Goal: Connect with others: Connect with others

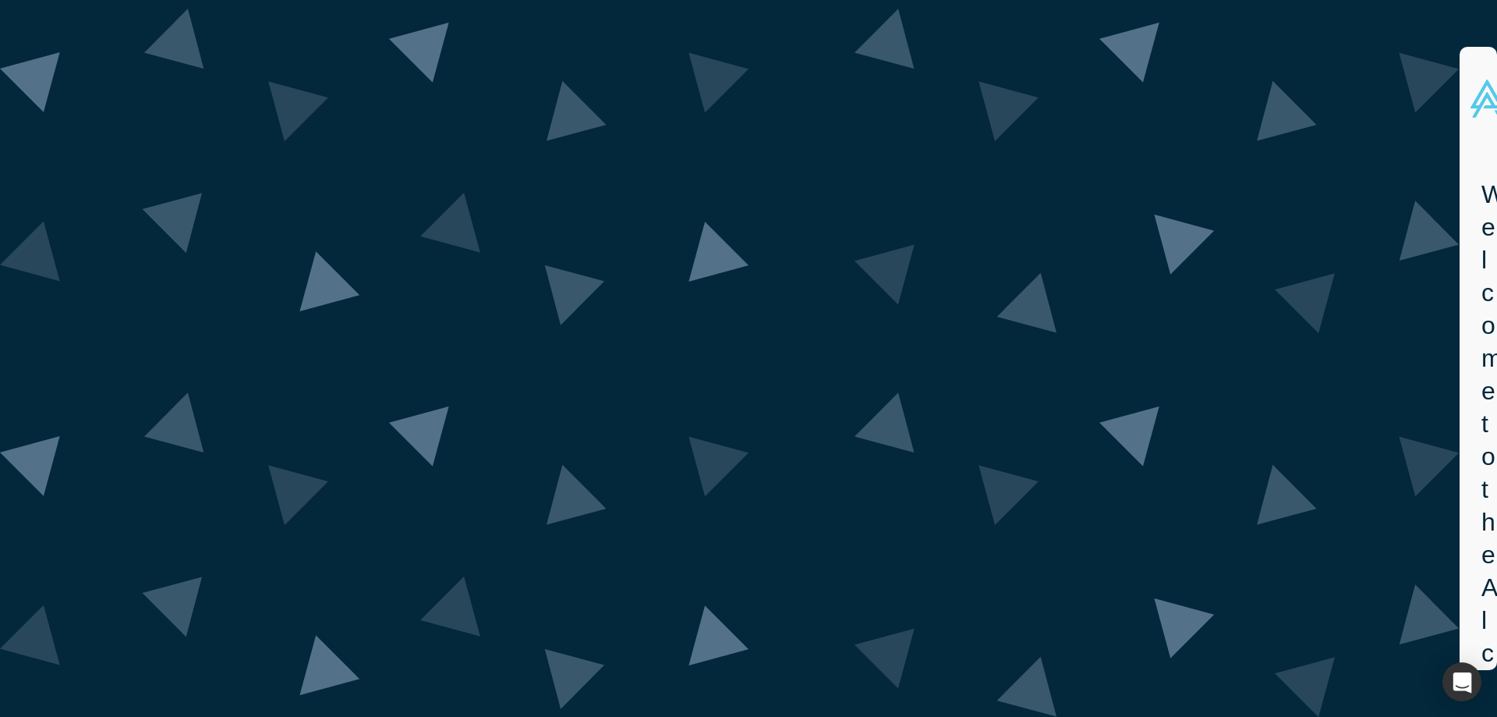
drag, startPoint x: 828, startPoint y: 458, endPoint x: 844, endPoint y: 458, distance: 15.6
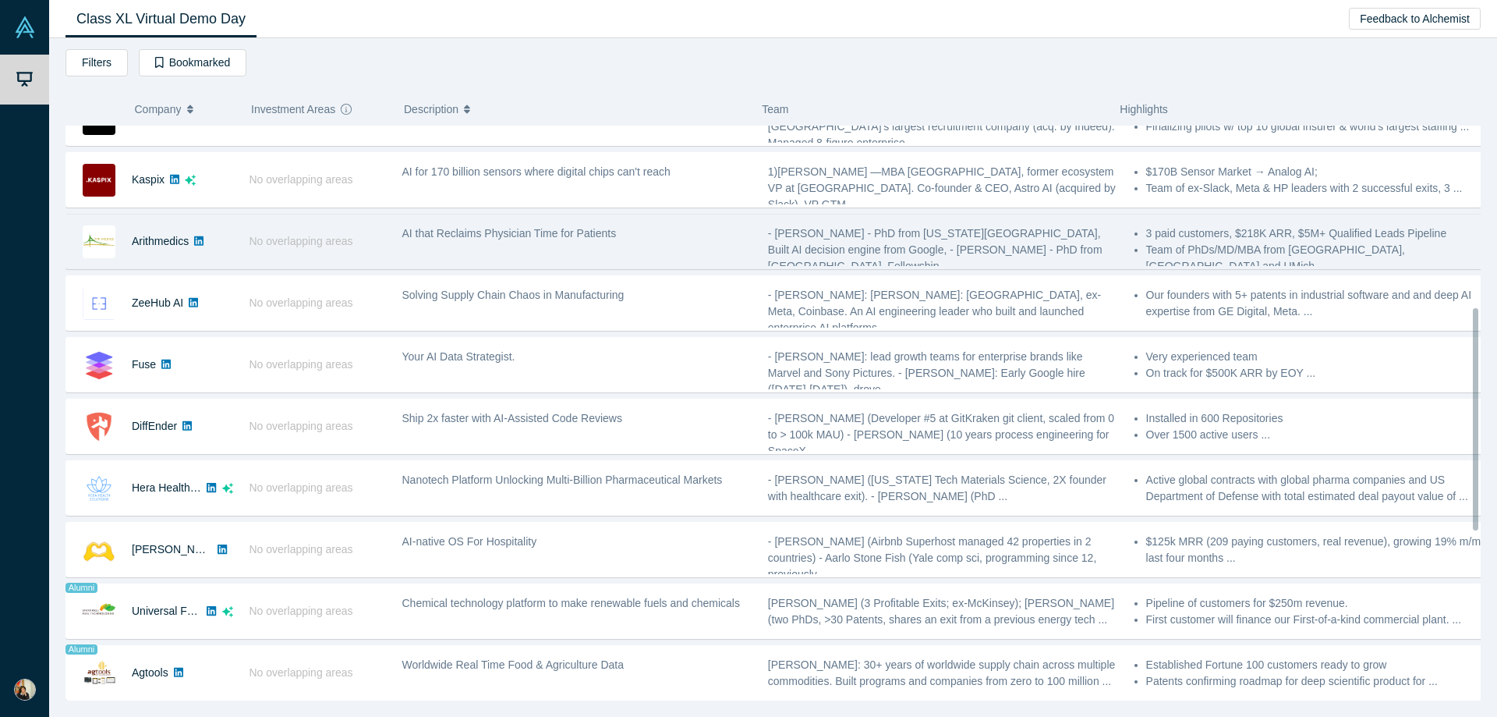
scroll to position [468, 0]
click at [552, 246] on div "AI that Reclaims Physician Time for Patients" at bounding box center [577, 239] width 366 height 49
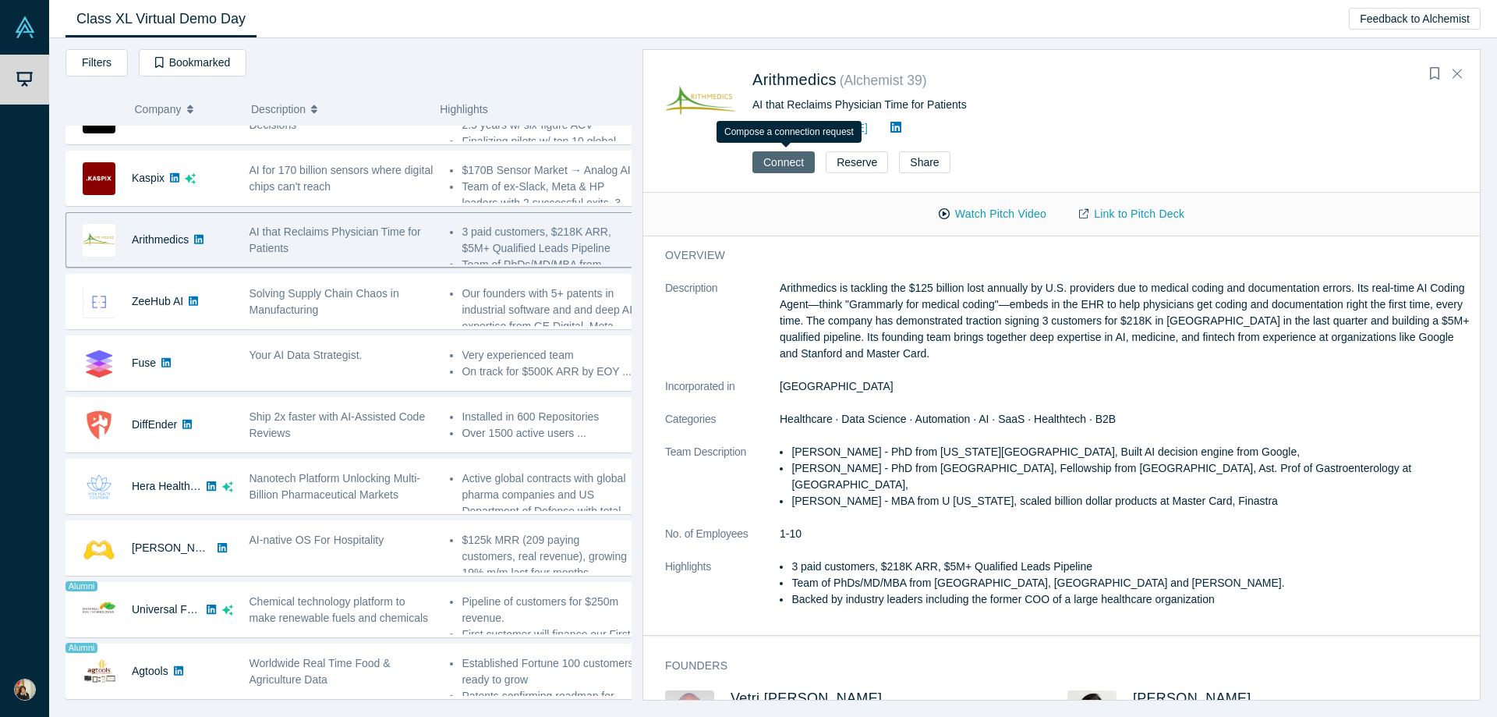
click at [793, 165] on button "Connect" at bounding box center [784, 162] width 62 height 22
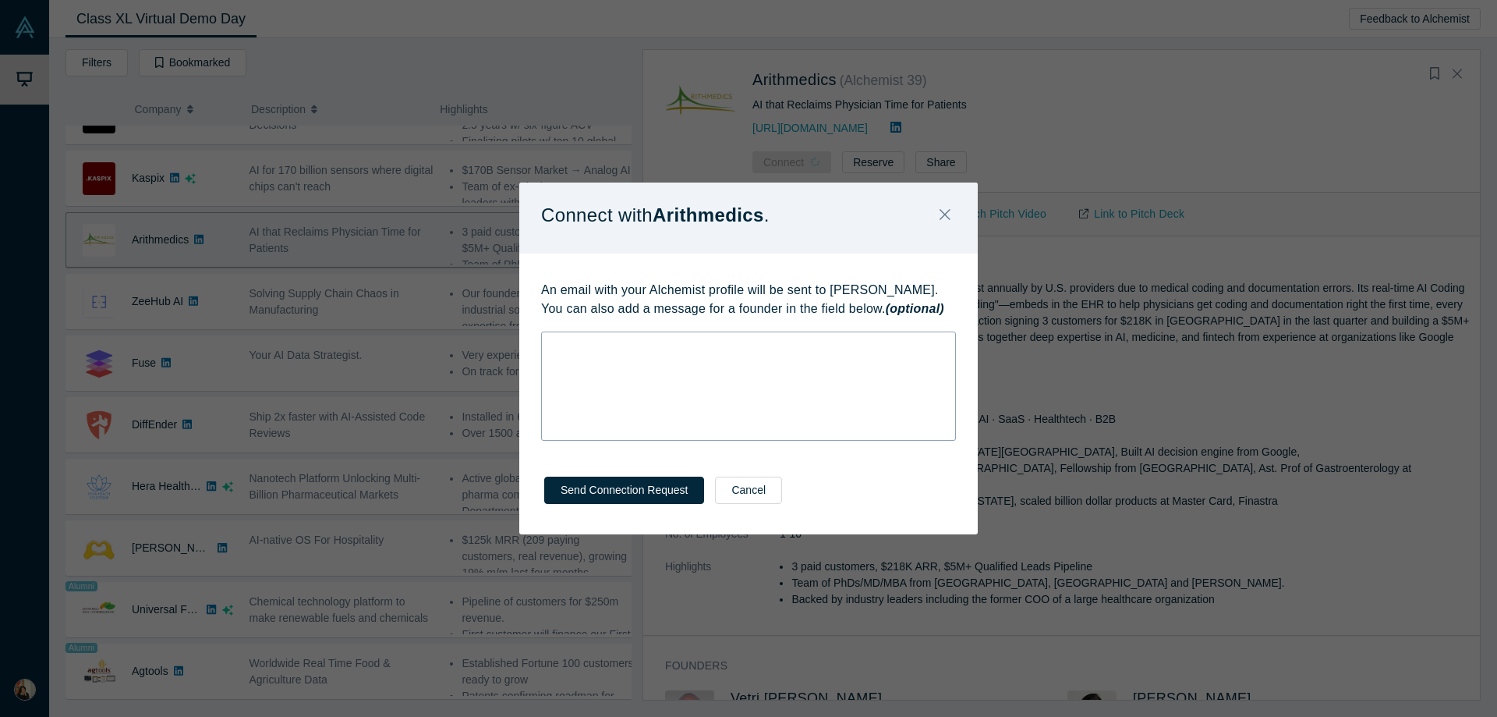
click at [800, 356] on div "rdw-wrapper" at bounding box center [748, 385] width 415 height 109
click at [950, 210] on icon "Close" at bounding box center [945, 214] width 11 height 11
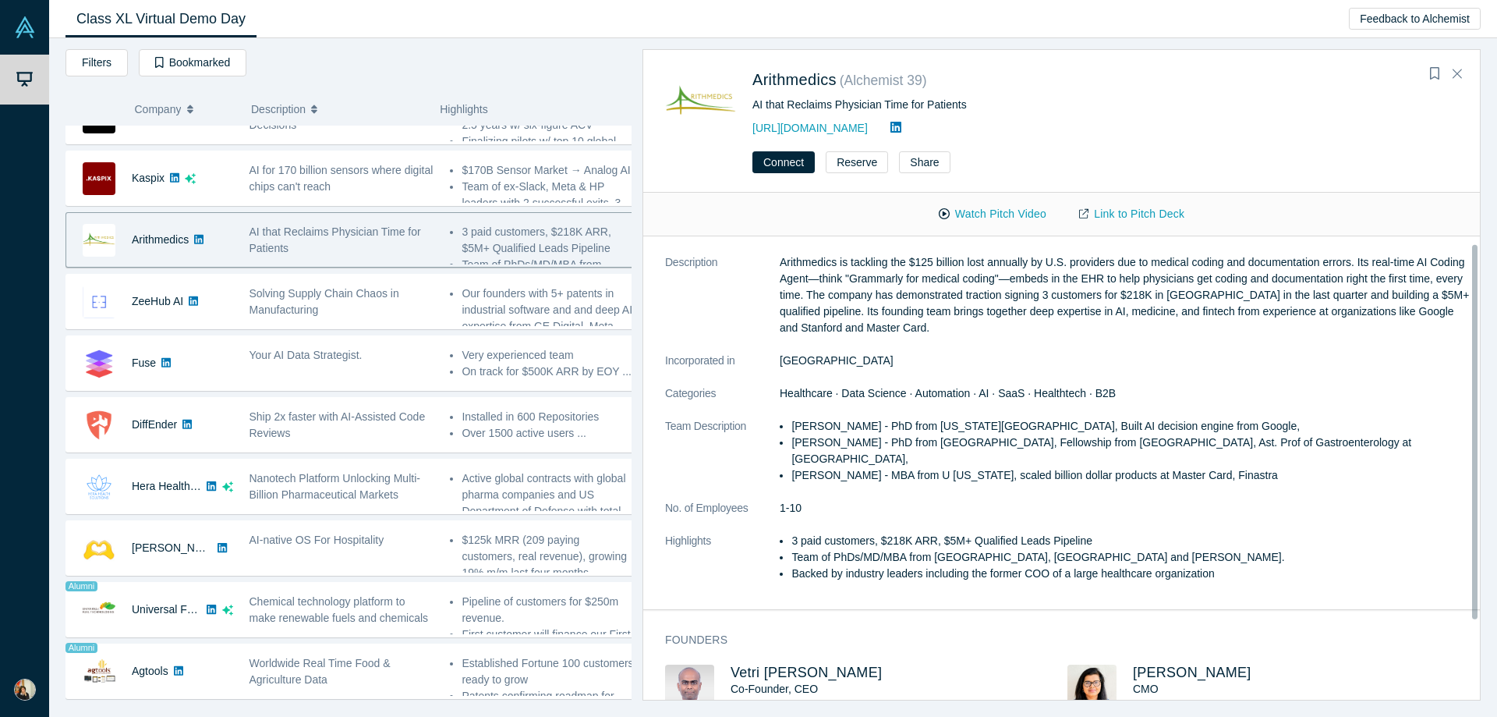
scroll to position [0, 0]
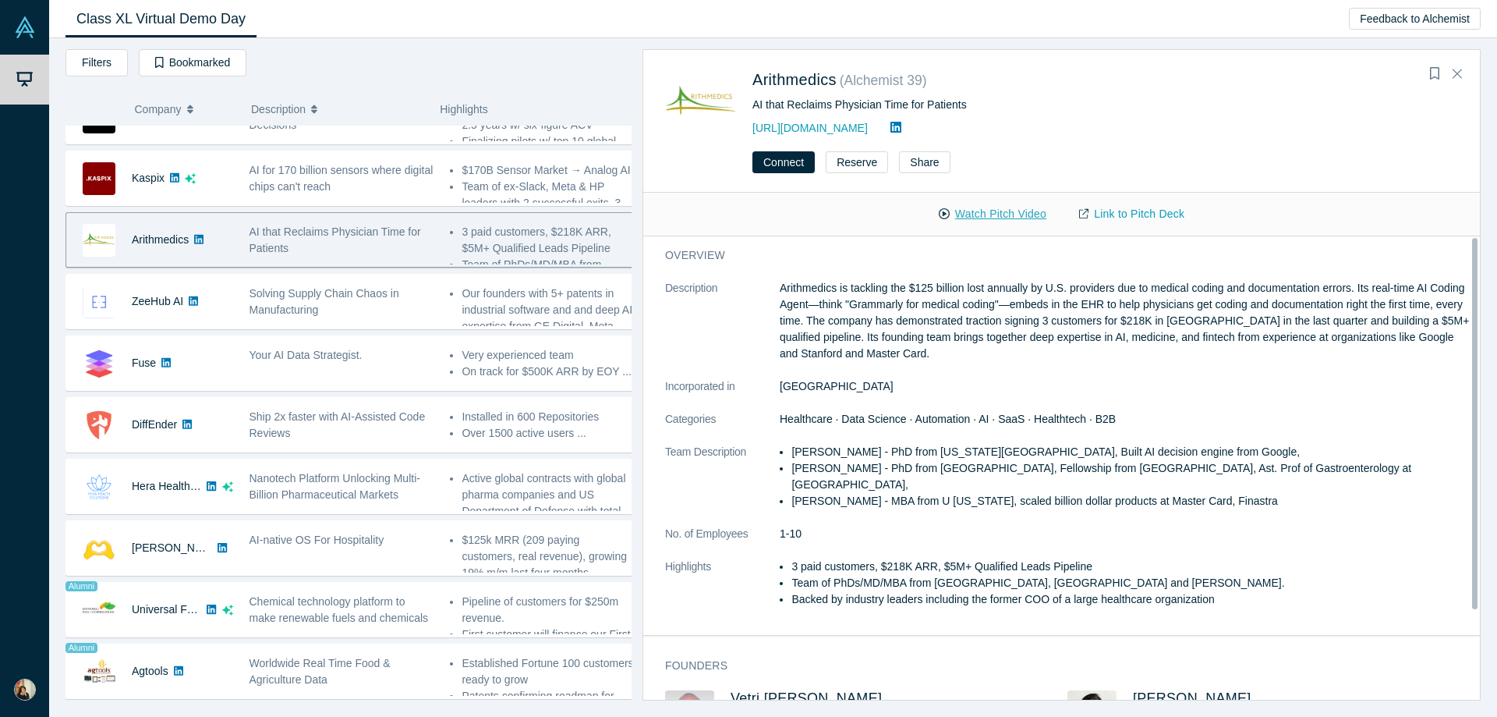
click at [1001, 219] on button "Watch Pitch Video" at bounding box center [993, 213] width 140 height 27
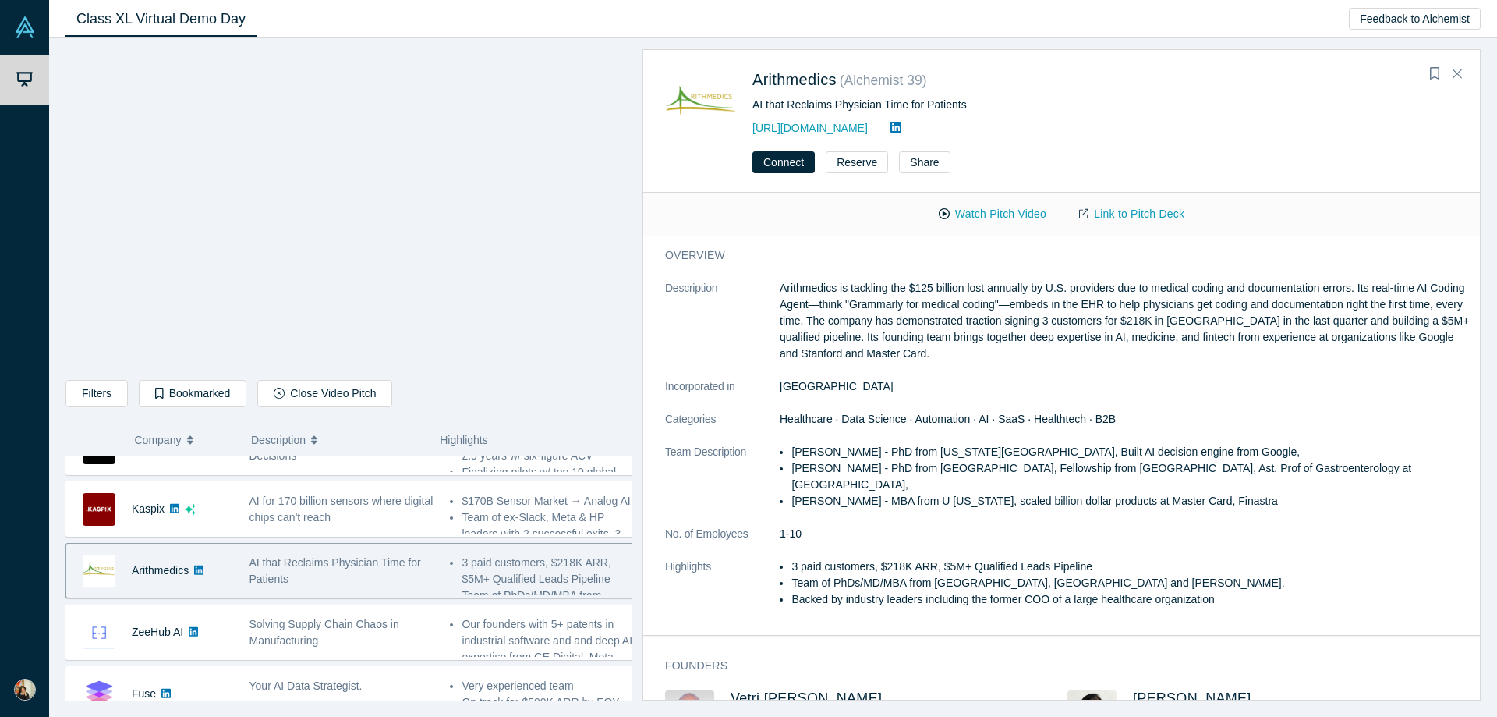
drag, startPoint x: 0, startPoint y: 531, endPoint x: 1082, endPoint y: 109, distance: 1161.7
click at [1082, 109] on div "AI that Reclaims Physician Time for Patients" at bounding box center [1013, 105] width 520 height 16
click at [783, 162] on button "Connect" at bounding box center [784, 162] width 62 height 22
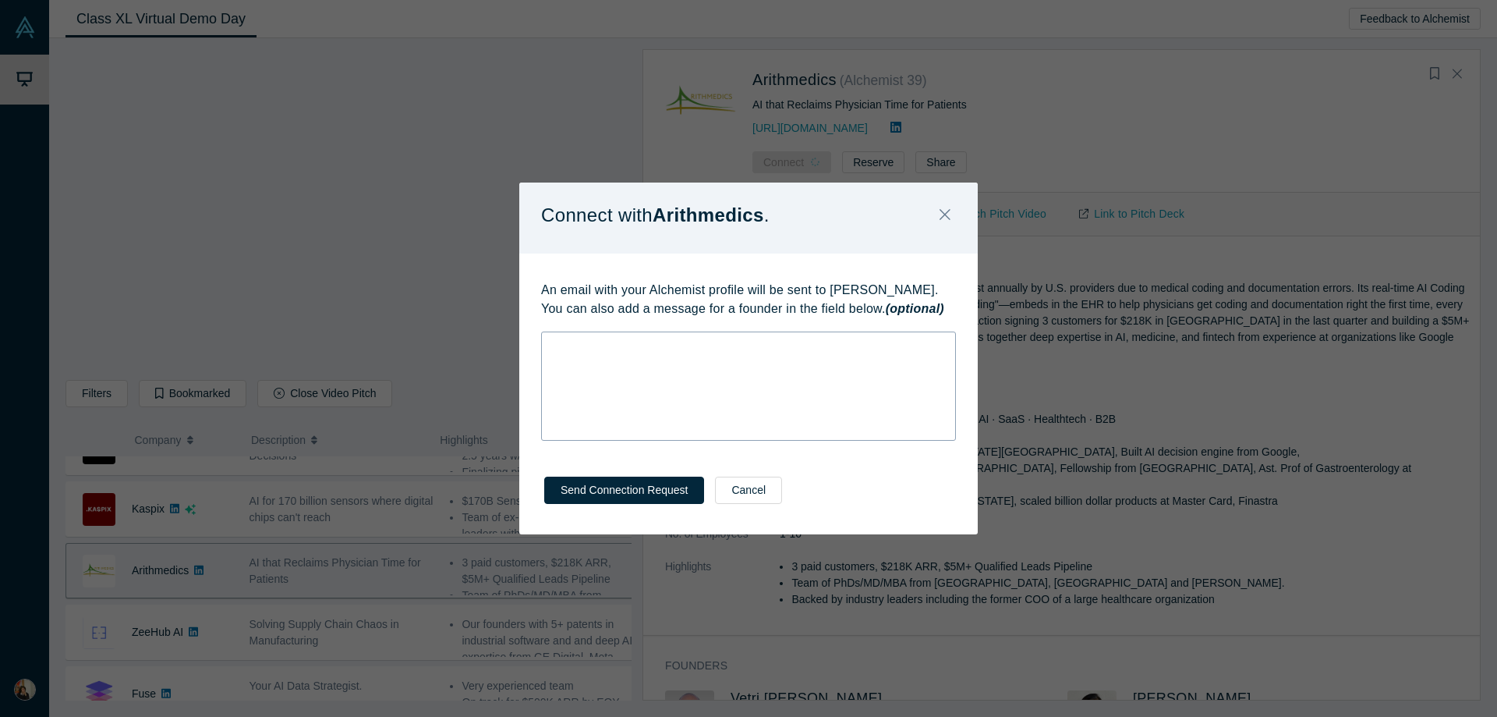
click at [664, 360] on div "rdw-wrapper" at bounding box center [748, 385] width 415 height 109
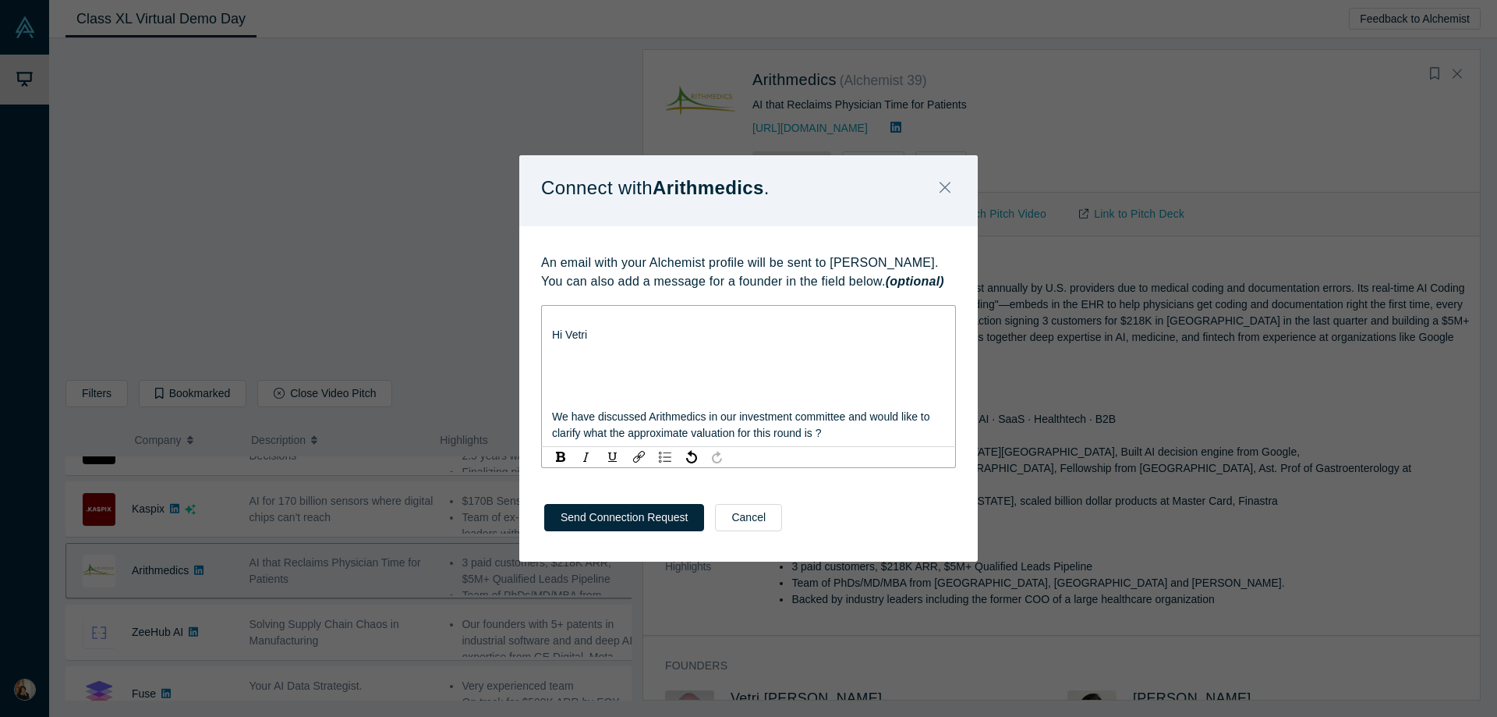
click at [665, 379] on div "rdw-editor" at bounding box center [749, 384] width 394 height 16
click at [657, 363] on div "rdw-editor" at bounding box center [749, 368] width 394 height 16
click at [657, 351] on div "rdw-editor" at bounding box center [749, 351] width 394 height 16
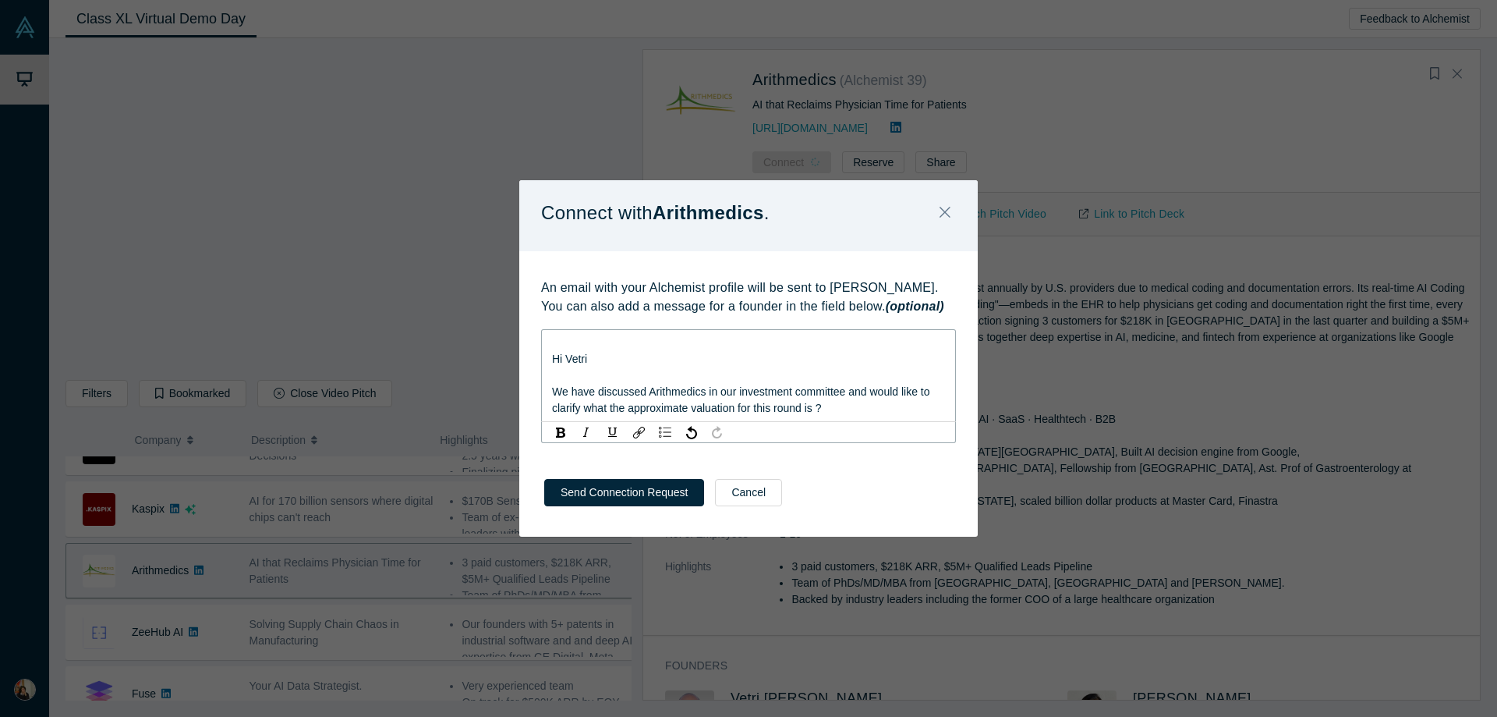
click at [884, 412] on div "We have discussed Arithmedics in our investment committee and would like to cla…" at bounding box center [749, 400] width 394 height 33
click at [849, 390] on span "We have discussed Arithmedics in our investment committee and would like to cla…" at bounding box center [742, 399] width 381 height 29
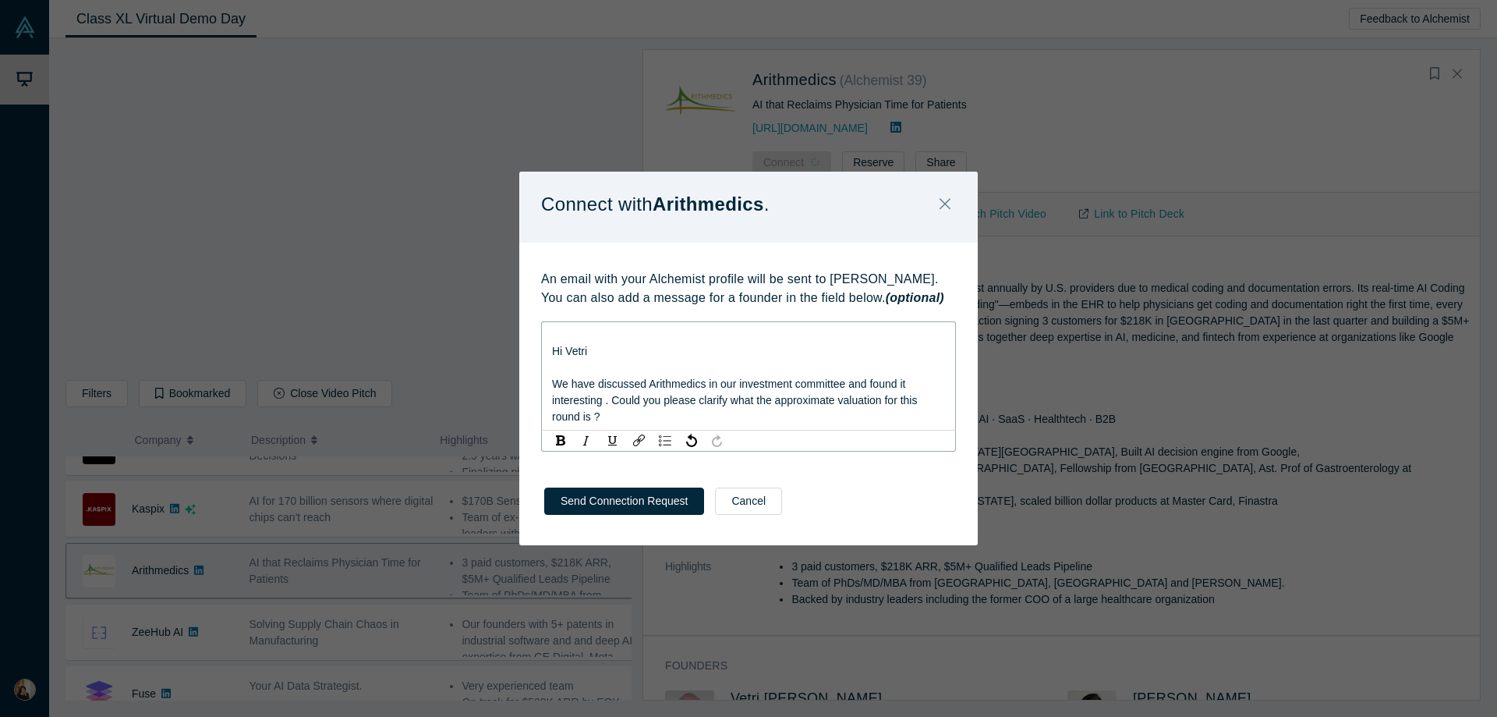
click at [700, 413] on div "We have discussed Arithmedics in our investment committee and found it interest…" at bounding box center [749, 400] width 394 height 49
click at [839, 390] on span "We have discussed Arithmedics in our investment committee and found it interest…" at bounding box center [736, 399] width 368 height 45
click at [841, 402] on span "We have discussed Arithmedics in our investment committee and found it interest…" at bounding box center [736, 399] width 368 height 45
click at [841, 403] on span "We have discussed Arithmedics in our investment committee and found it interest…" at bounding box center [736, 399] width 368 height 45
click at [836, 403] on span "We have discussed Arithmedics in our investment committee and found it interest…" at bounding box center [736, 399] width 368 height 45
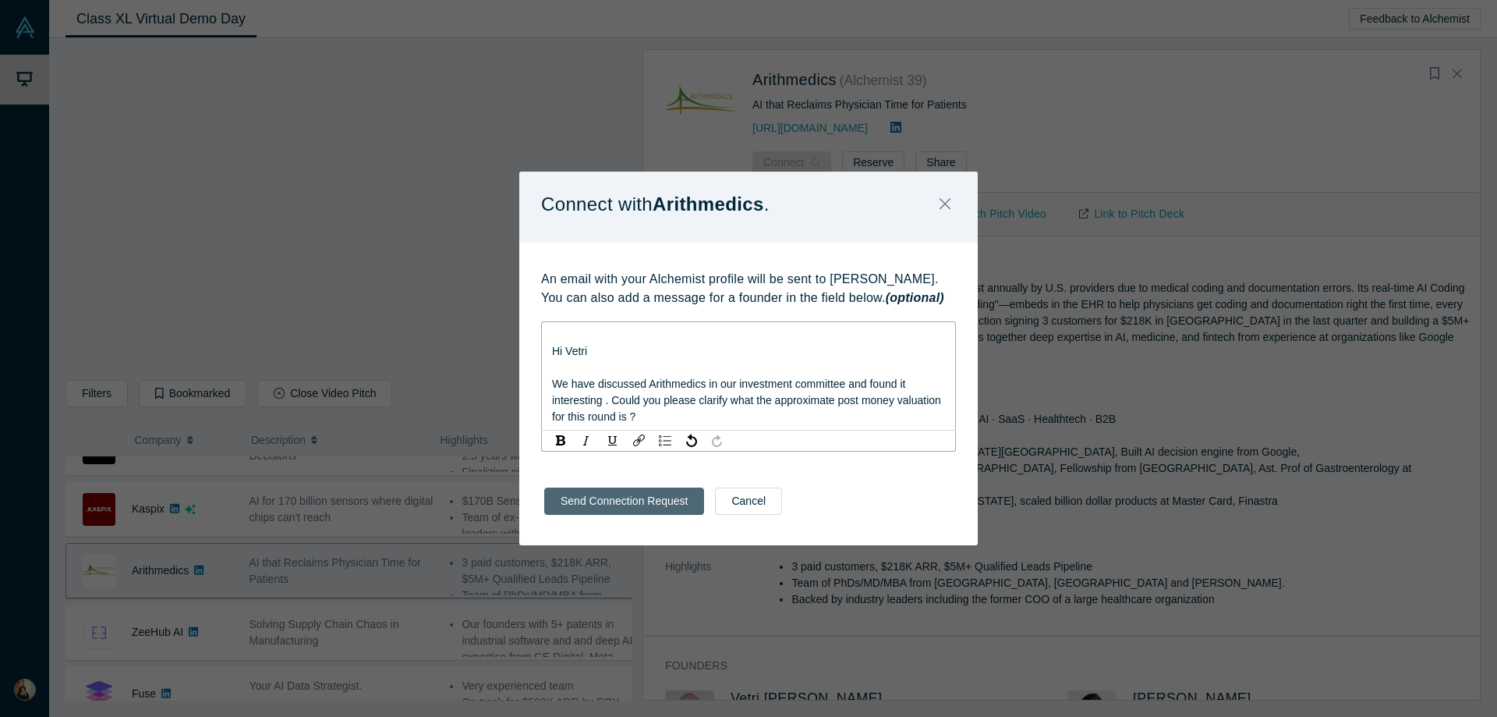
click at [622, 496] on button "Send Connection Request" at bounding box center [624, 500] width 160 height 27
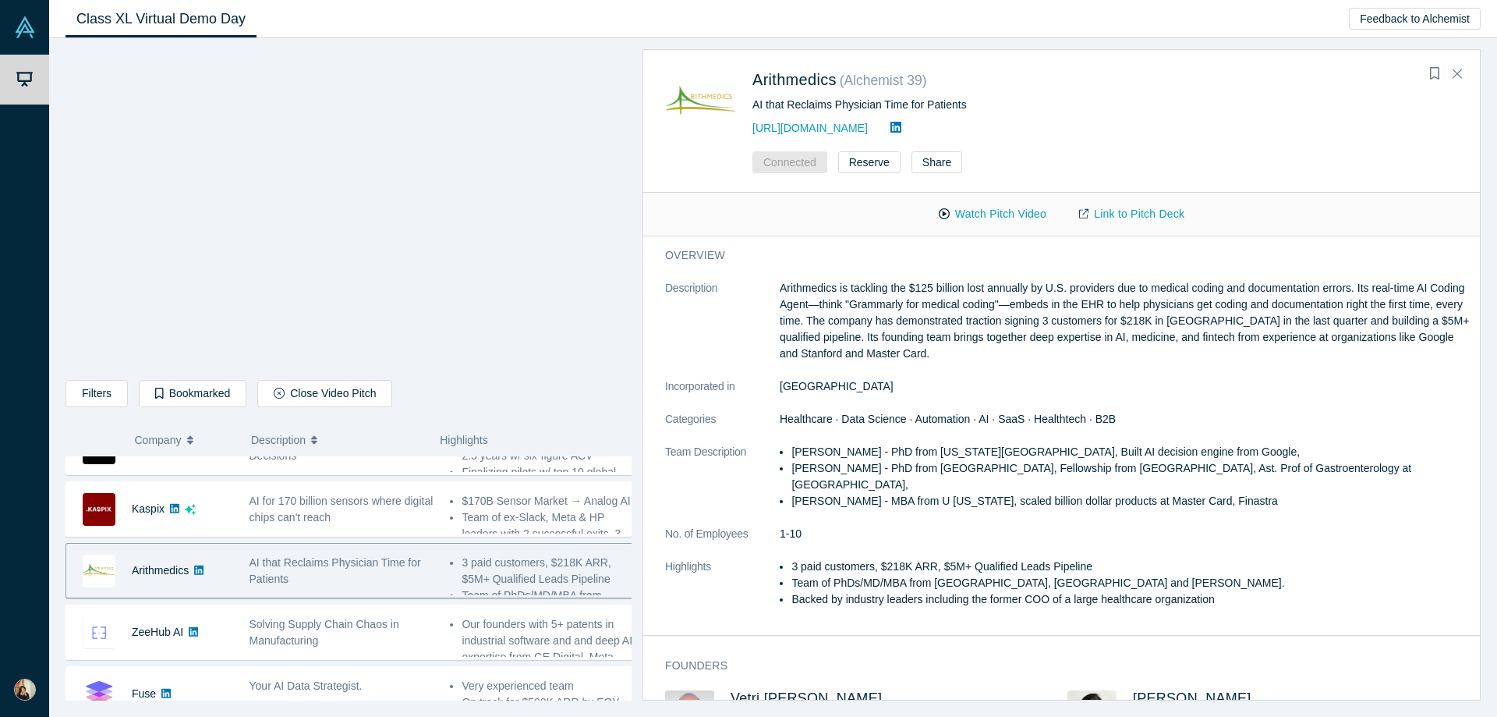
click at [735, 147] on div "Connected Reserve Share" at bounding box center [1061, 167] width 837 height 49
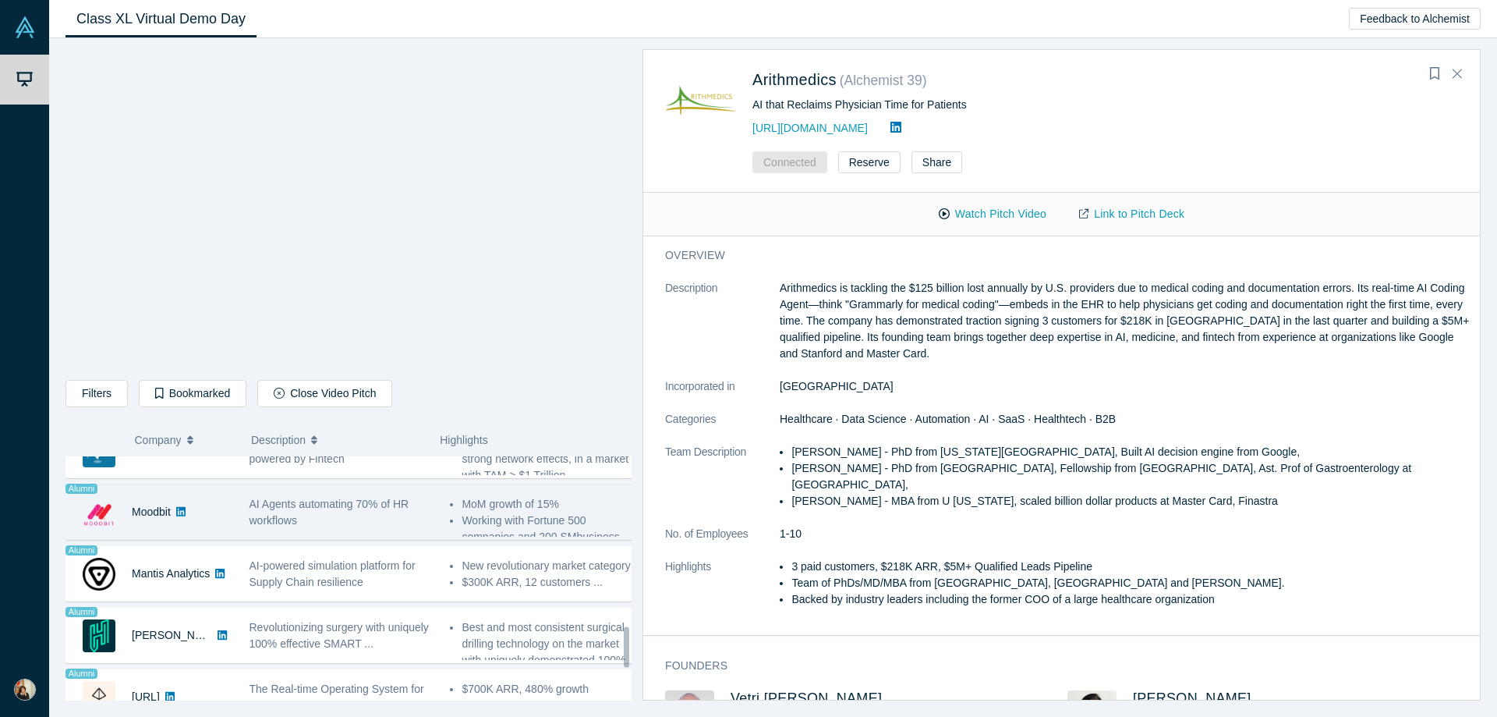
scroll to position [1234, 0]
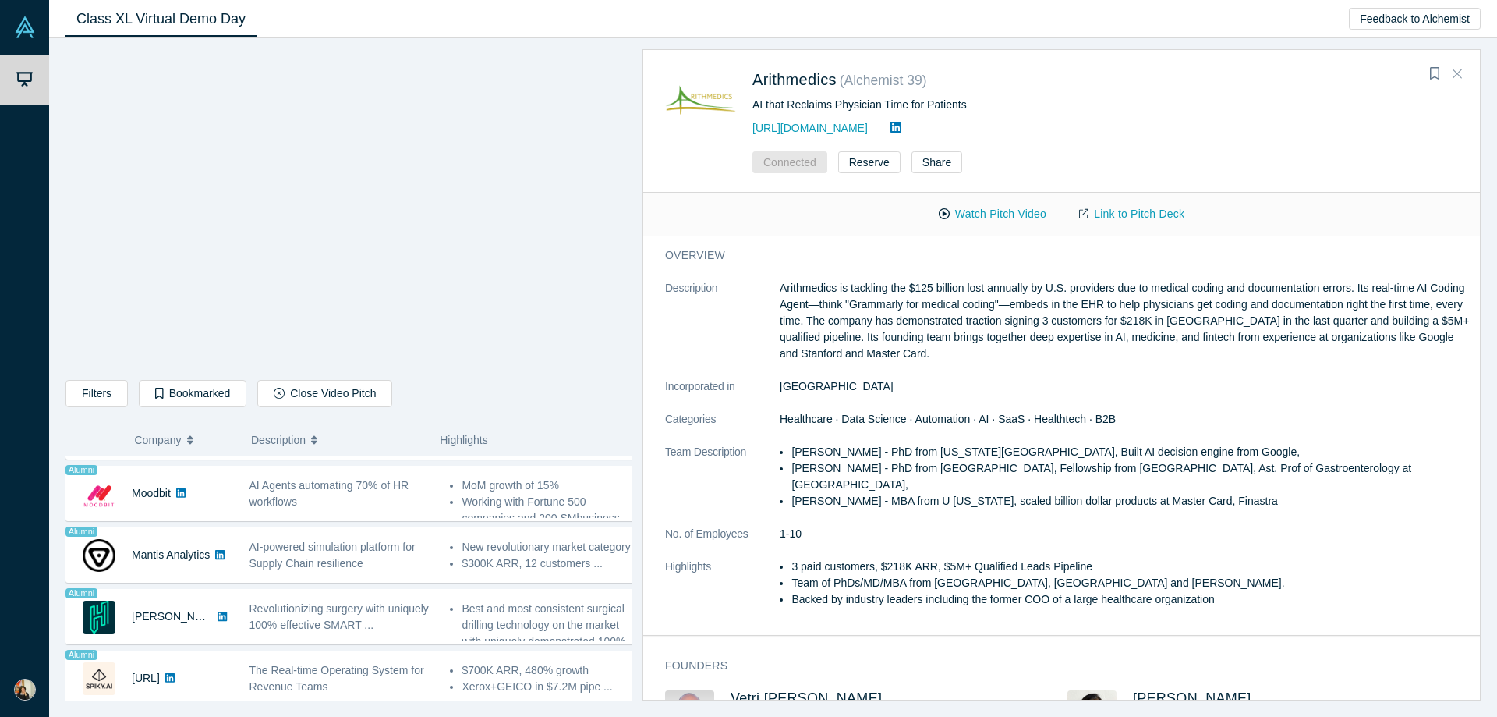
click at [1457, 69] on icon "Close" at bounding box center [1457, 73] width 9 height 14
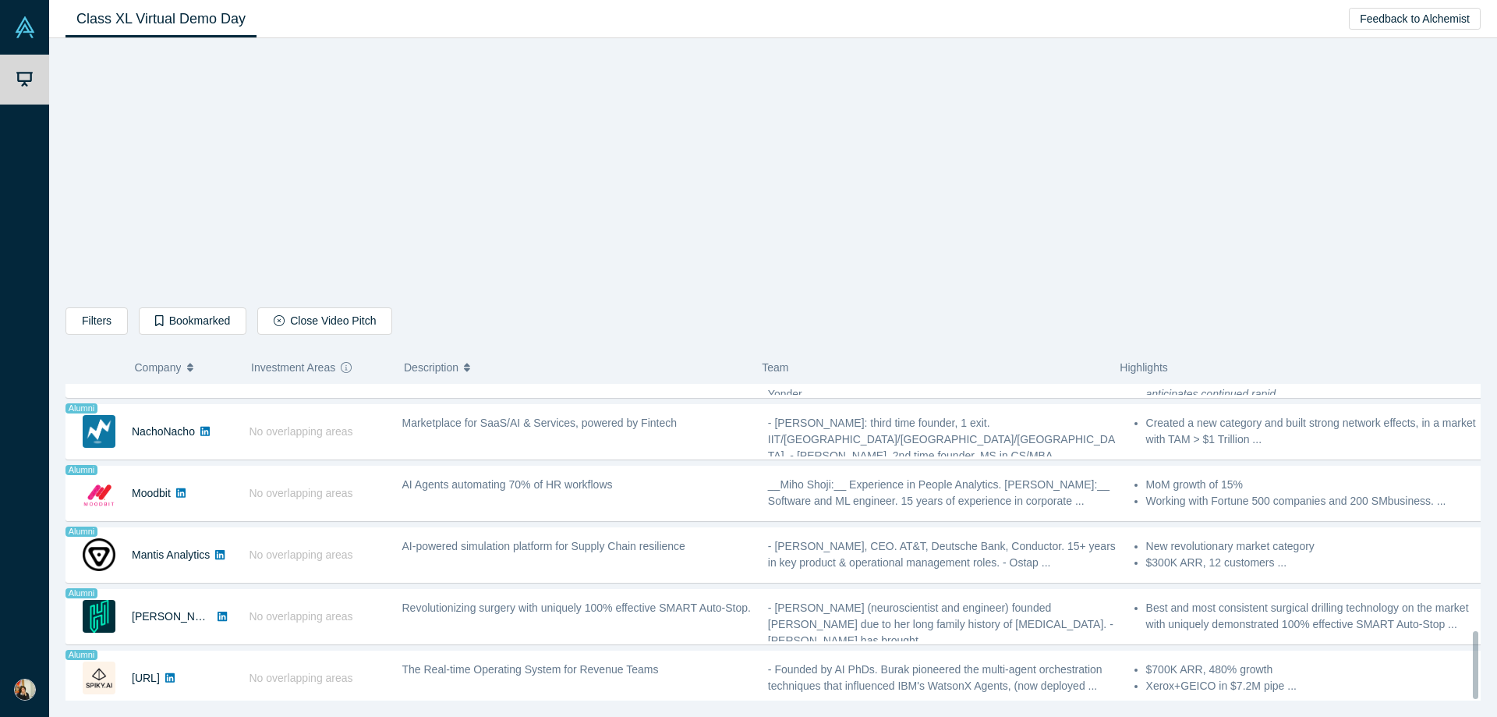
scroll to position [1162, 0]
click at [287, 323] on button "Close Video Pitch" at bounding box center [324, 320] width 135 height 27
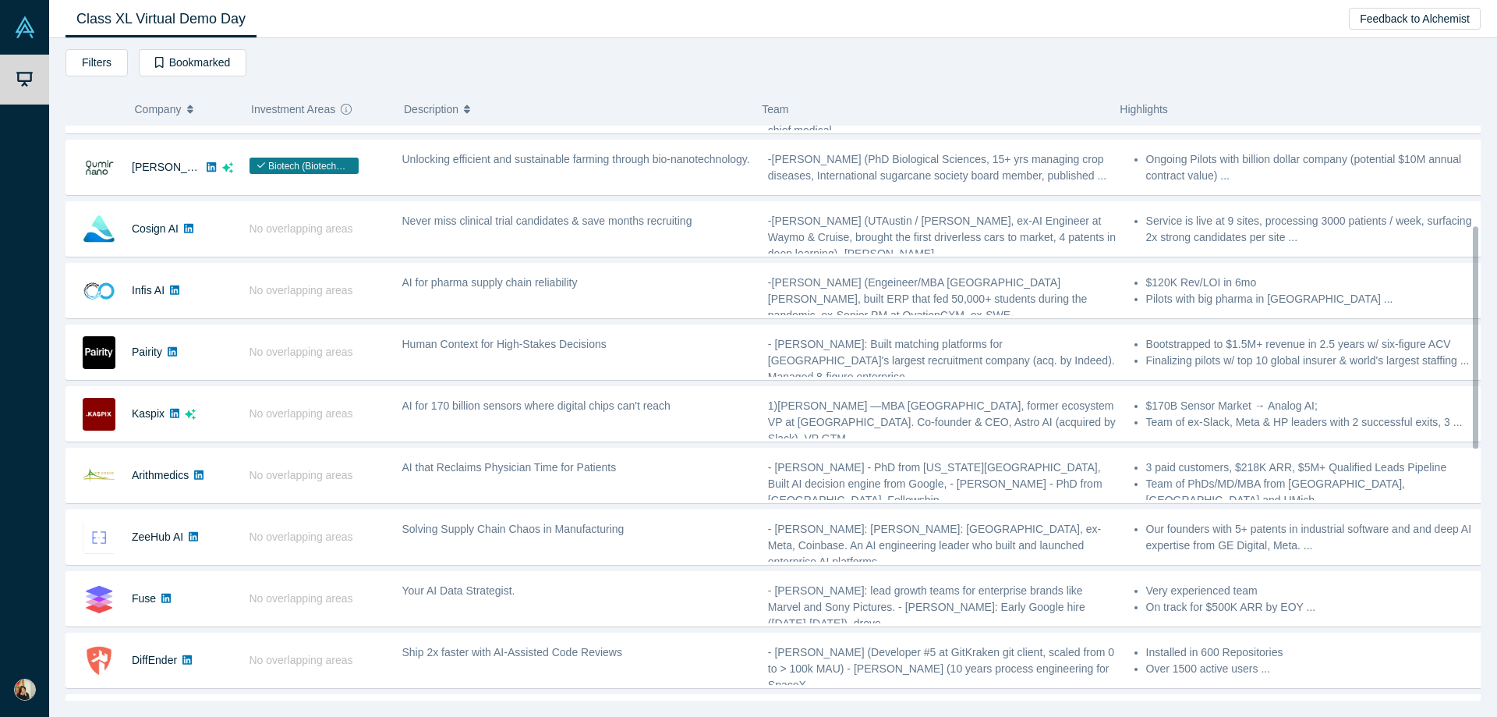
scroll to position [202, 0]
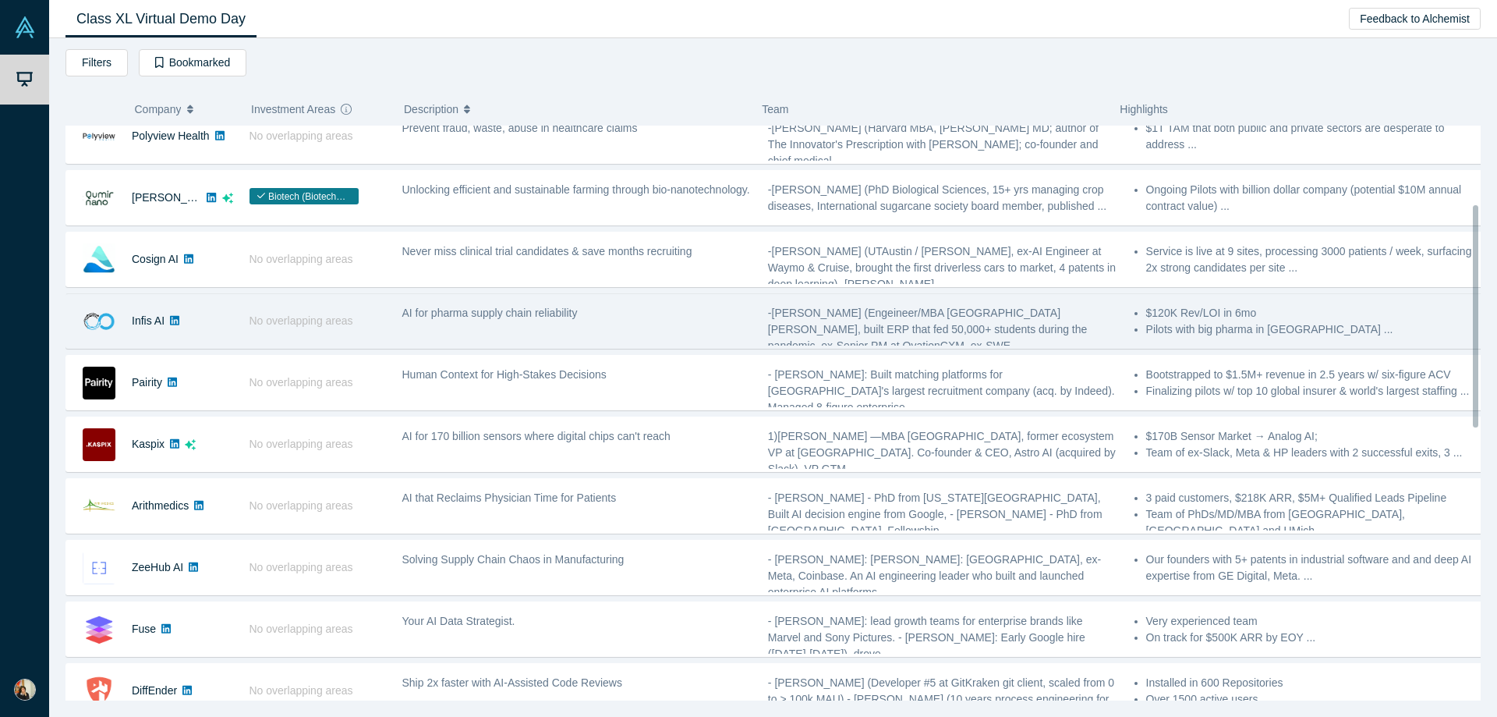
click at [237, 313] on div "Infis AI" at bounding box center [153, 321] width 175 height 54
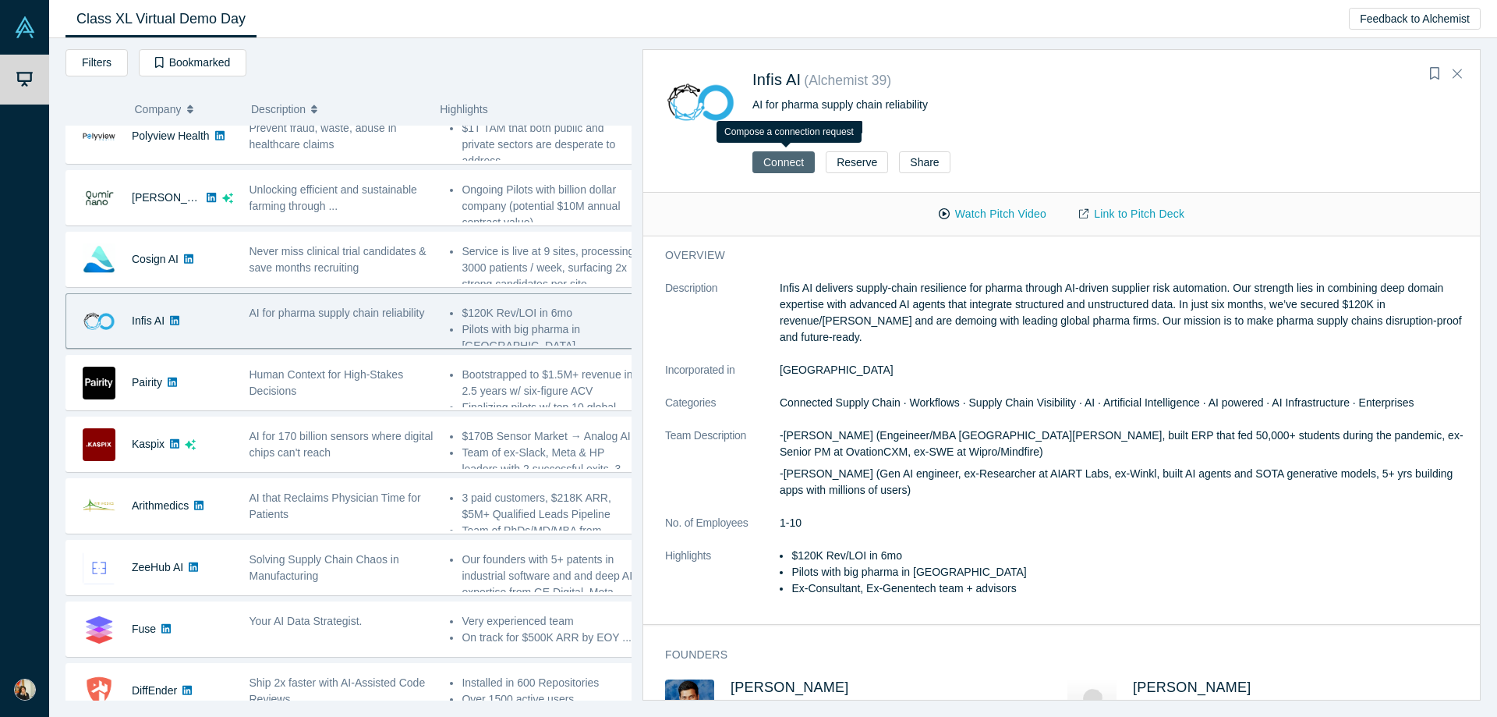
click at [788, 161] on button "Connect" at bounding box center [784, 162] width 62 height 22
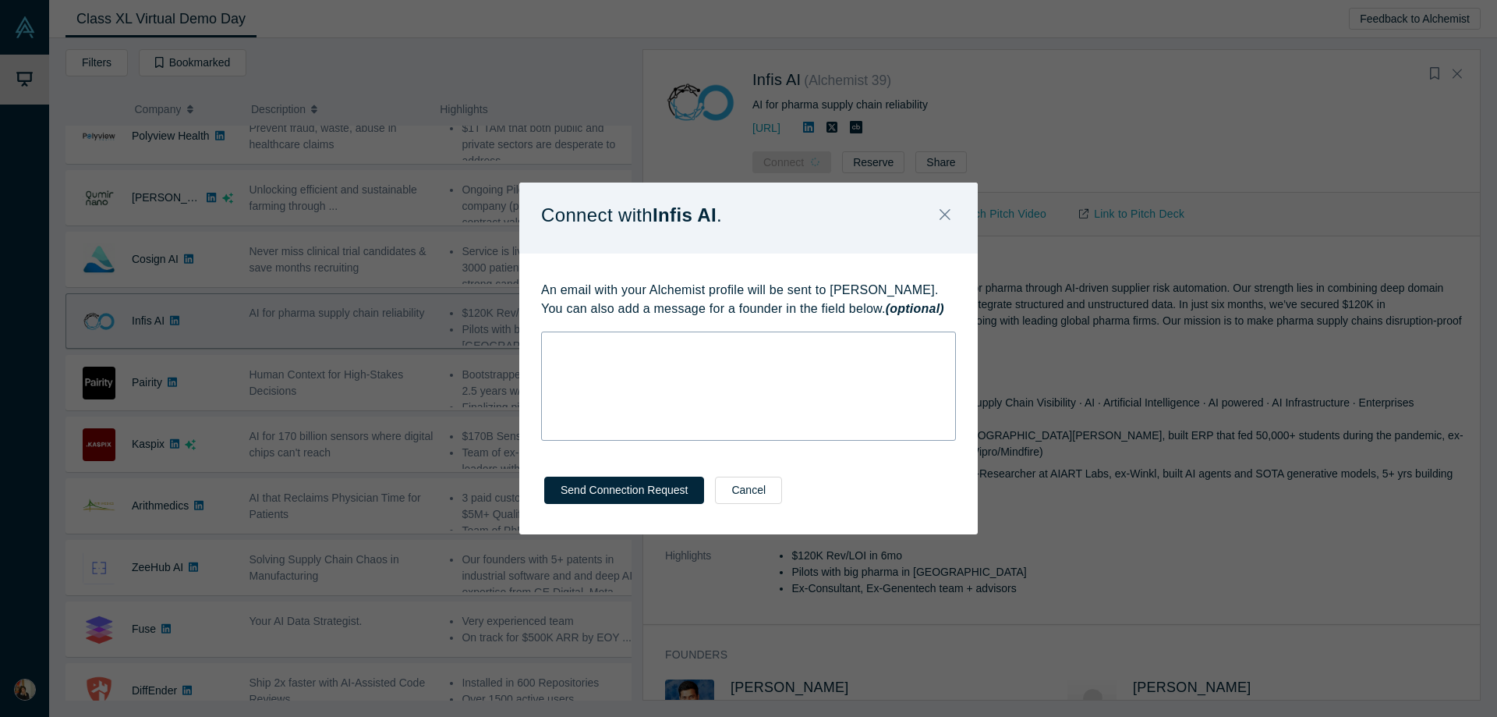
click at [644, 369] on div "rdw-wrapper" at bounding box center [748, 385] width 415 height 109
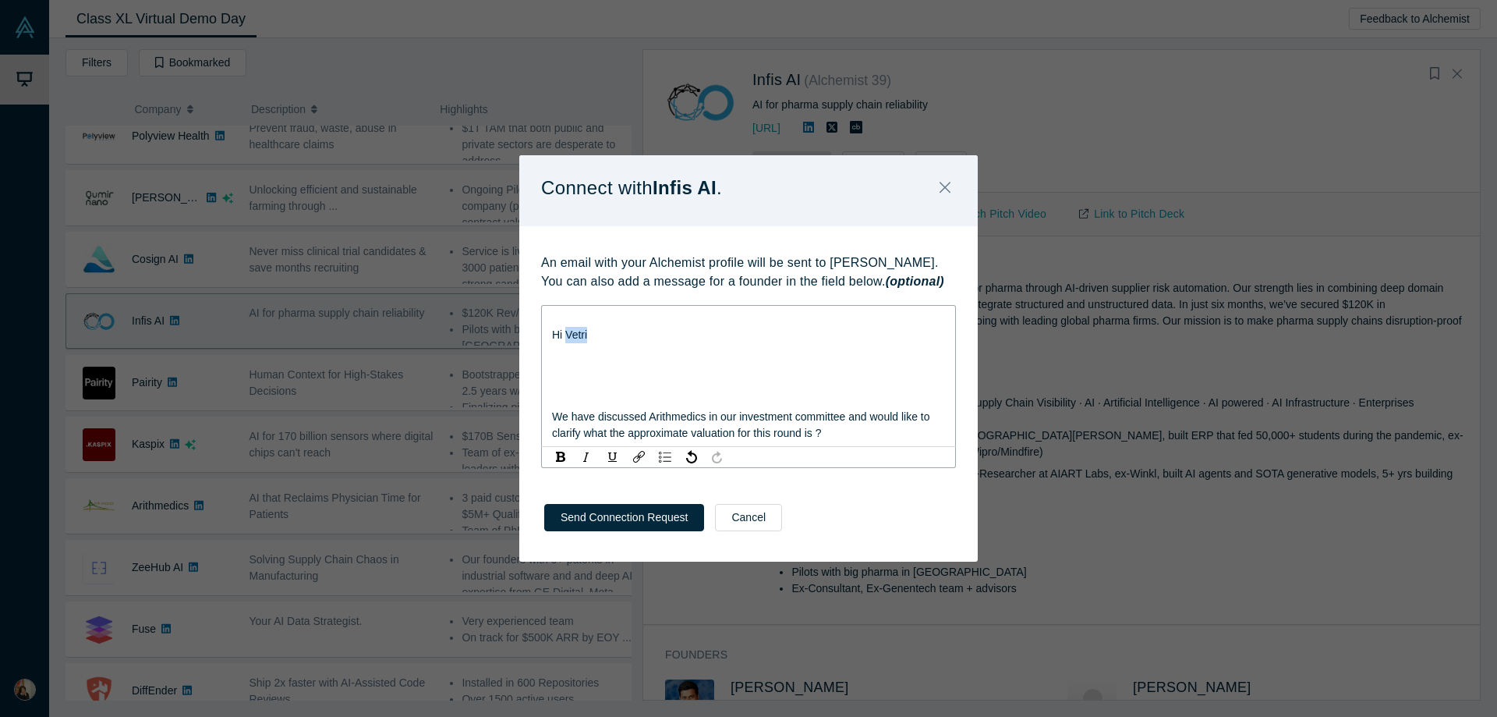
drag, startPoint x: 596, startPoint y: 334, endPoint x: 565, endPoint y: 339, distance: 31.7
click at [565, 339] on div "Hi Vetri" at bounding box center [749, 335] width 394 height 16
drag, startPoint x: 701, startPoint y: 422, endPoint x: 649, endPoint y: 420, distance: 52.3
click at [649, 420] on span "We have discussed Arithmedics in our investment committee and would like to cla…" at bounding box center [742, 424] width 381 height 29
click at [805, 426] on div "We have discussed Infis in our investment committee and would like to clarify w…" at bounding box center [749, 425] width 394 height 33
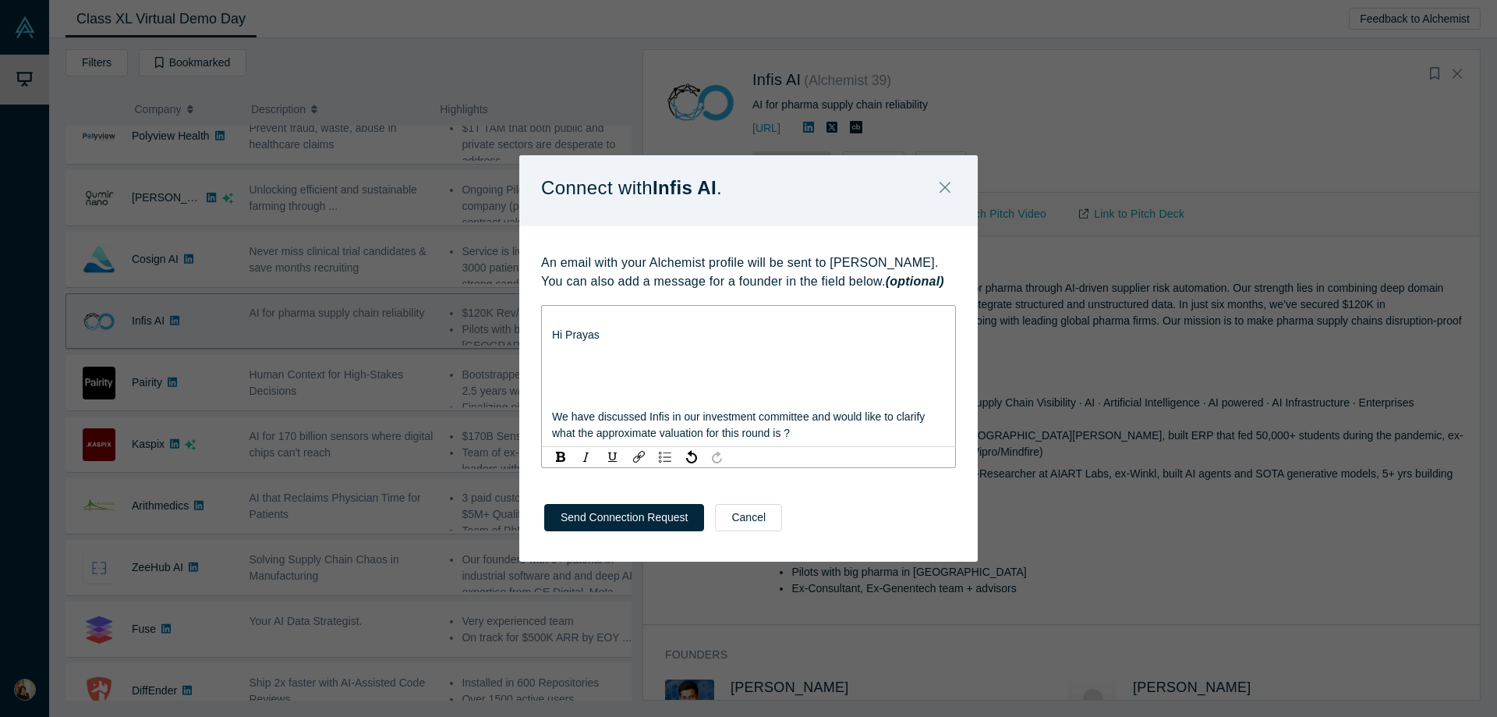
click at [828, 416] on span "We have discussed Infis in our investment committee and would like to clarify w…" at bounding box center [740, 424] width 376 height 29
drag, startPoint x: 650, startPoint y: 437, endPoint x: 541, endPoint y: 431, distance: 108.6
click at [541, 431] on div "Hi Prayas We have discussed Infis in our investment committee and found it inte…" at bounding box center [748, 376] width 415 height 142
click at [782, 434] on span "We have discussed Infis in our investment committee and found it interesting. C…" at bounding box center [740, 424] width 377 height 29
click at [774, 434] on span "We have discussed Infis in our investment committee and found it interesting. C…" at bounding box center [740, 424] width 377 height 29
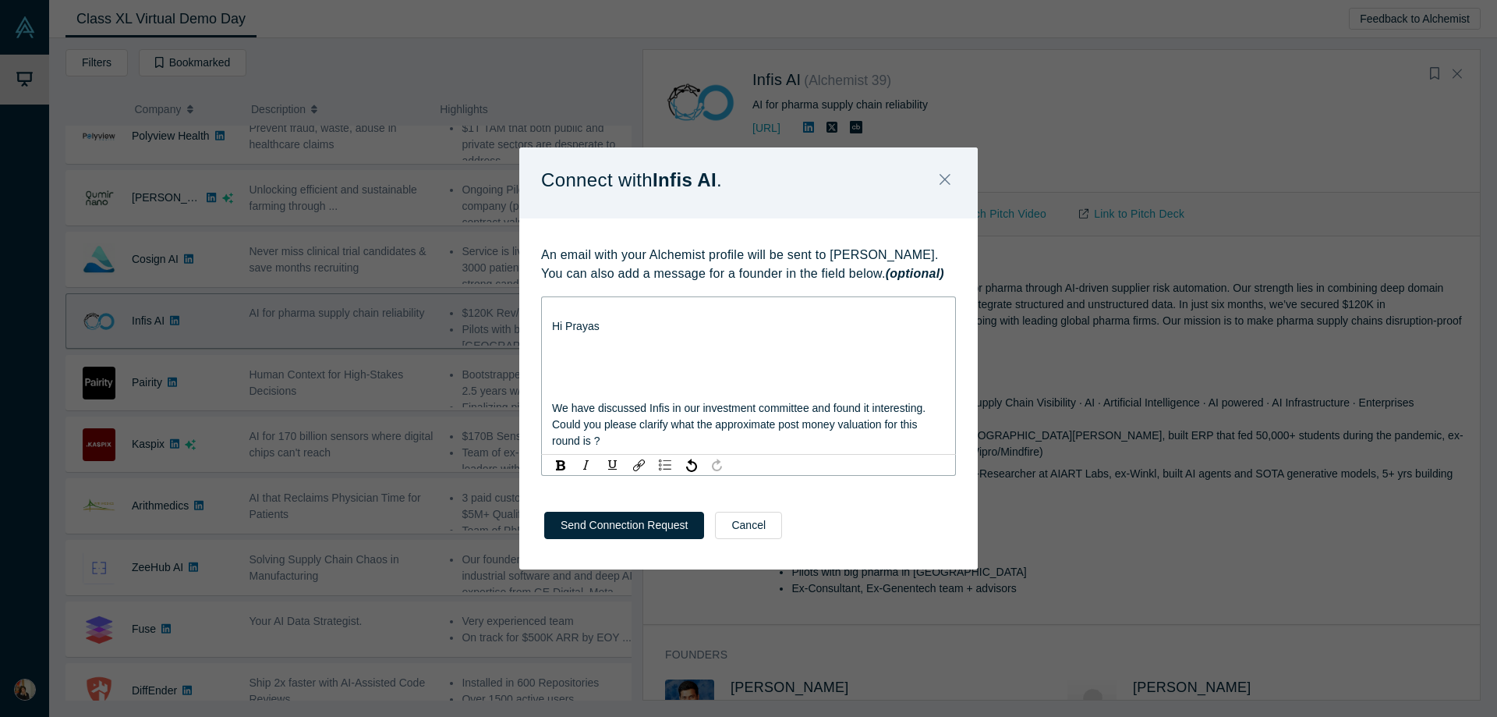
click at [831, 392] on div "rdw-editor" at bounding box center [749, 392] width 394 height 16
click at [607, 328] on div "Hi Prayas" at bounding box center [749, 326] width 394 height 16
click at [573, 338] on div "rdw-editor" at bounding box center [749, 343] width 394 height 16
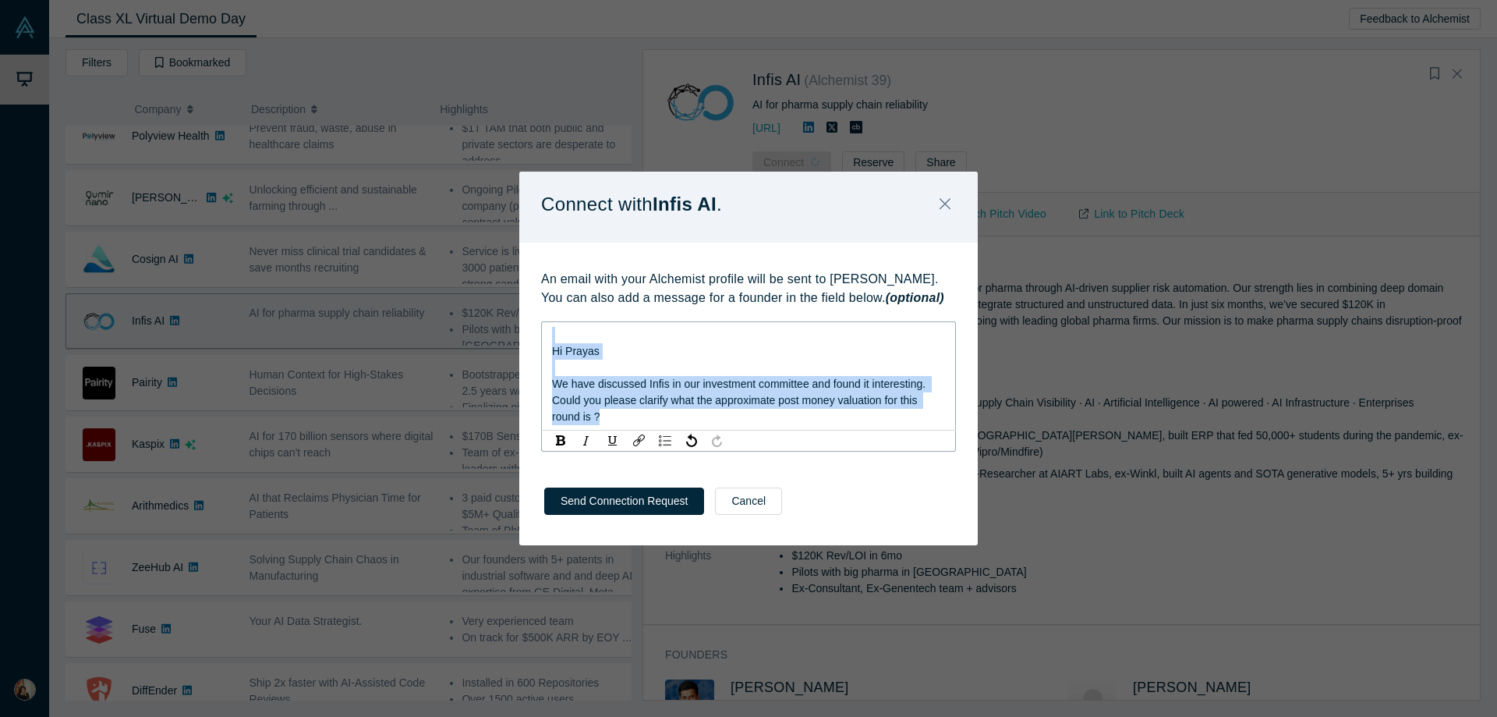
drag, startPoint x: 639, startPoint y: 411, endPoint x: 459, endPoint y: 276, distance: 225.1
click at [459, 276] on div "Connect with Infis AI . An email with your Alchemist profile will be sent to Pr…" at bounding box center [748, 358] width 1497 height 717
click at [599, 358] on div "Hi Prayas" at bounding box center [749, 351] width 394 height 16
drag, startPoint x: 651, startPoint y: 415, endPoint x: 454, endPoint y: 287, distance: 235.1
click at [454, 287] on div "Connect with Infis AI . An email with your Alchemist profile will be sent to Pr…" at bounding box center [748, 358] width 1497 height 717
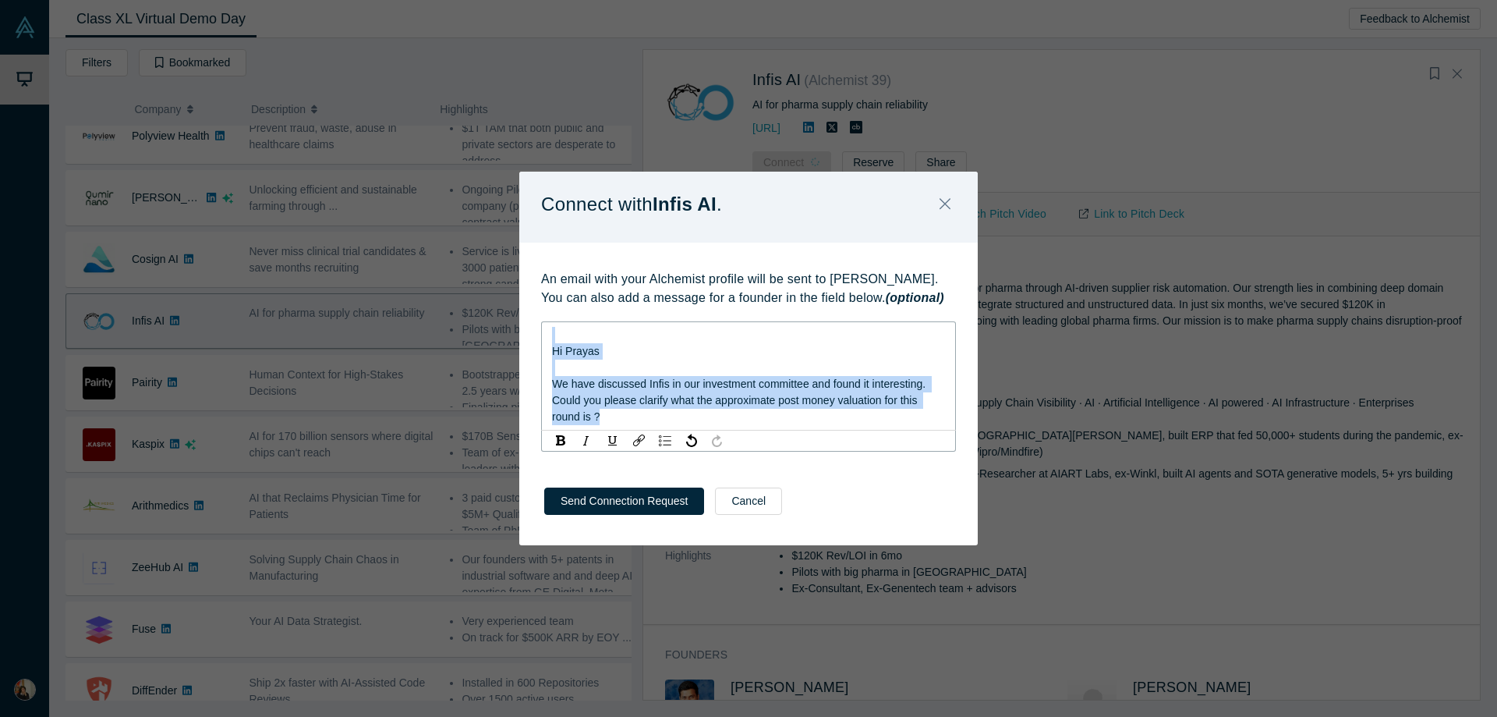
copy div "Hi Prayas We have discussed Infis in our investment committee and found it inte…"
click at [582, 357] on span "Hi Prayas" at bounding box center [576, 351] width 48 height 12
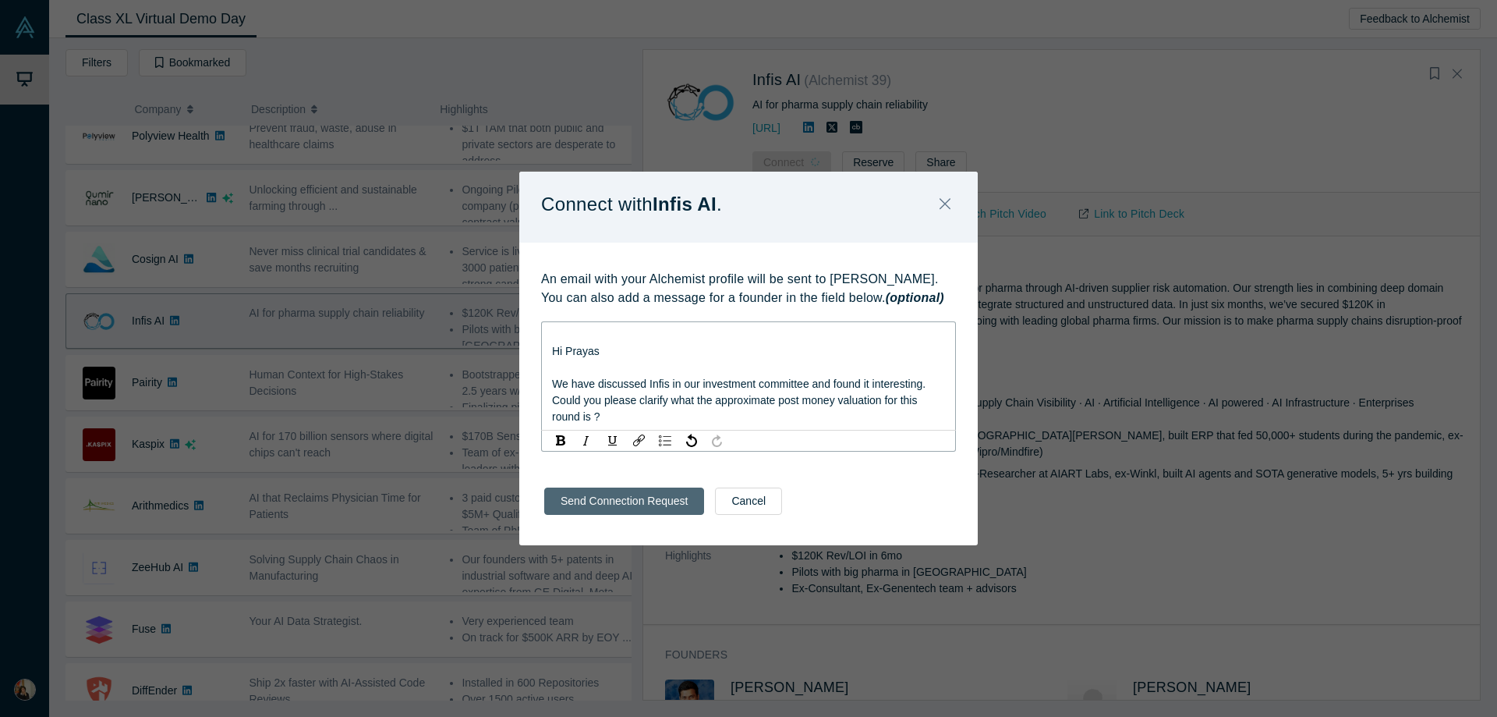
click at [626, 499] on button "Send Connection Request" at bounding box center [624, 500] width 160 height 27
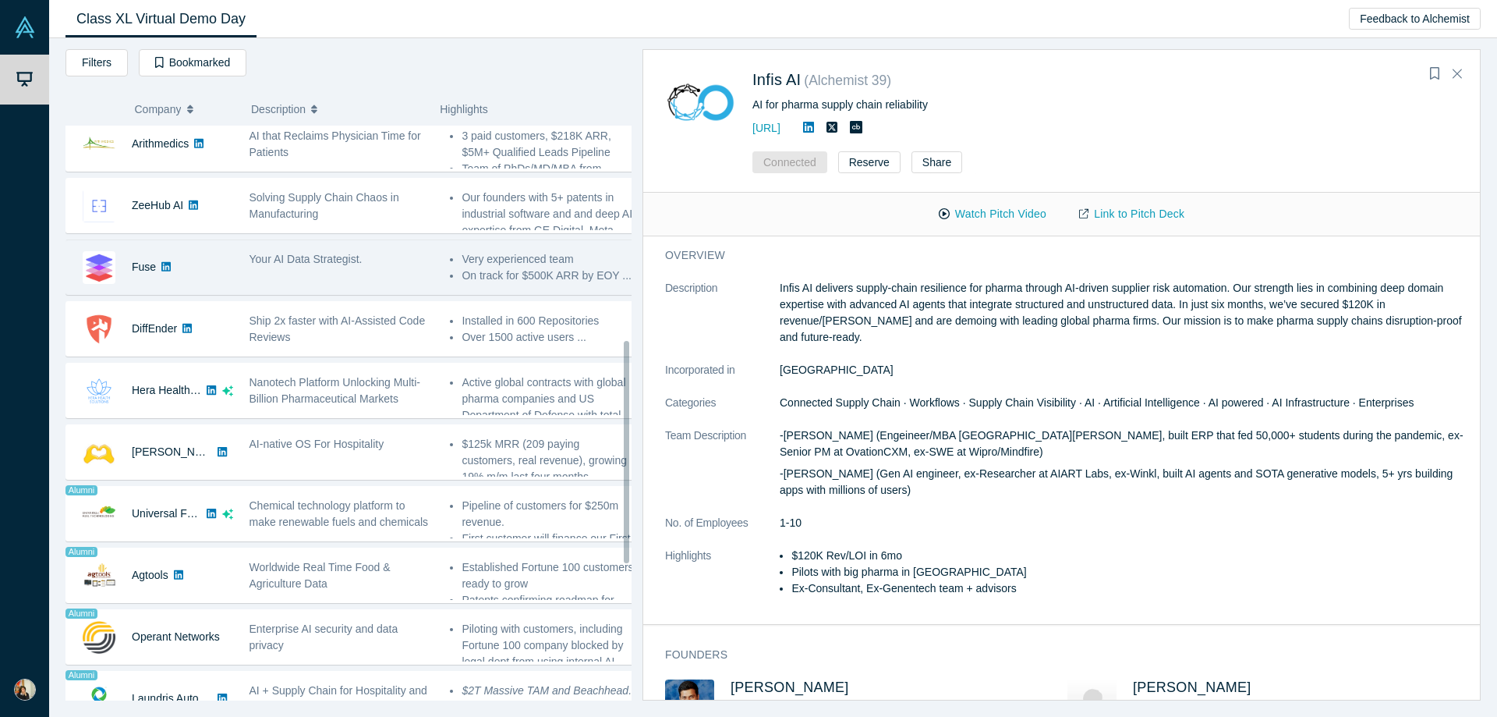
scroll to position [592, 0]
